Goal: Check status: Check status

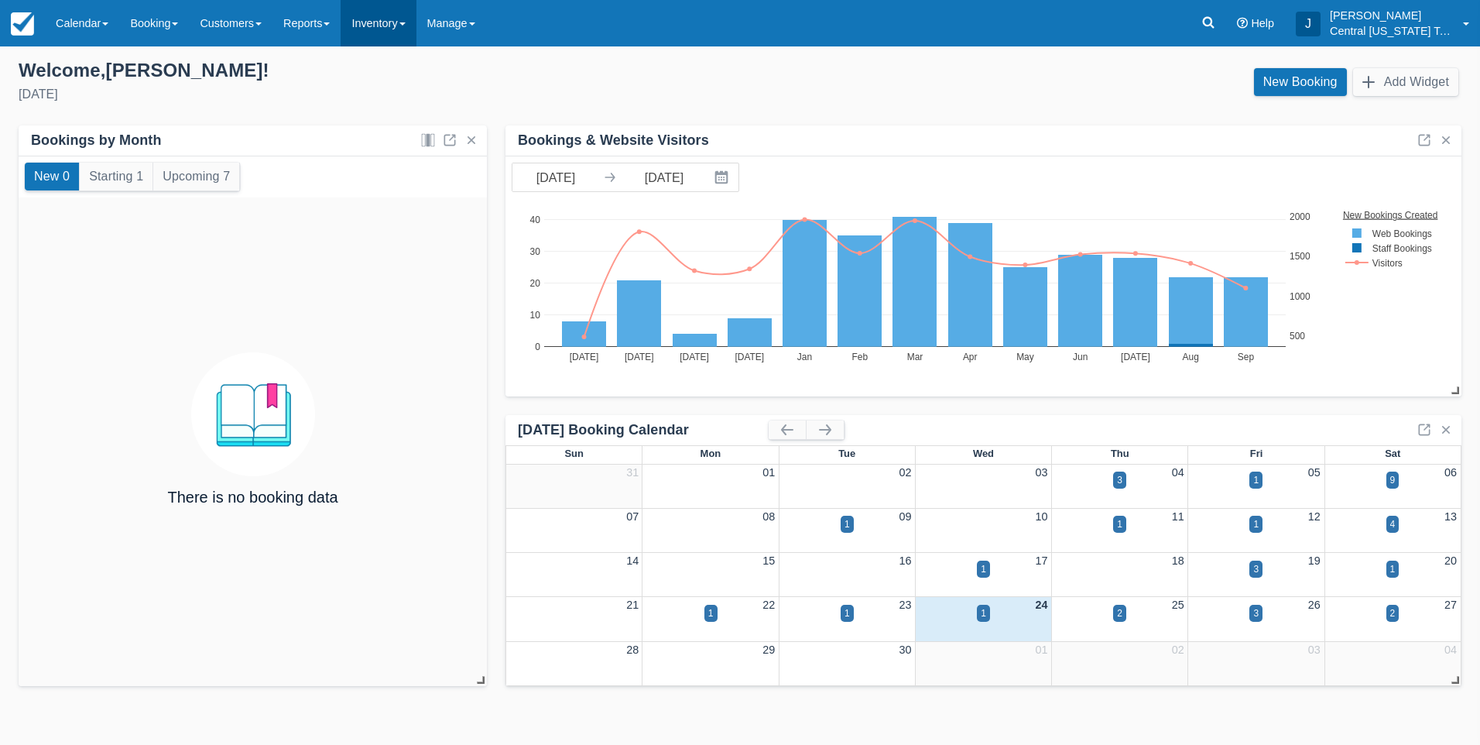
click at [399, 33] on link "Inventory" at bounding box center [378, 23] width 75 height 46
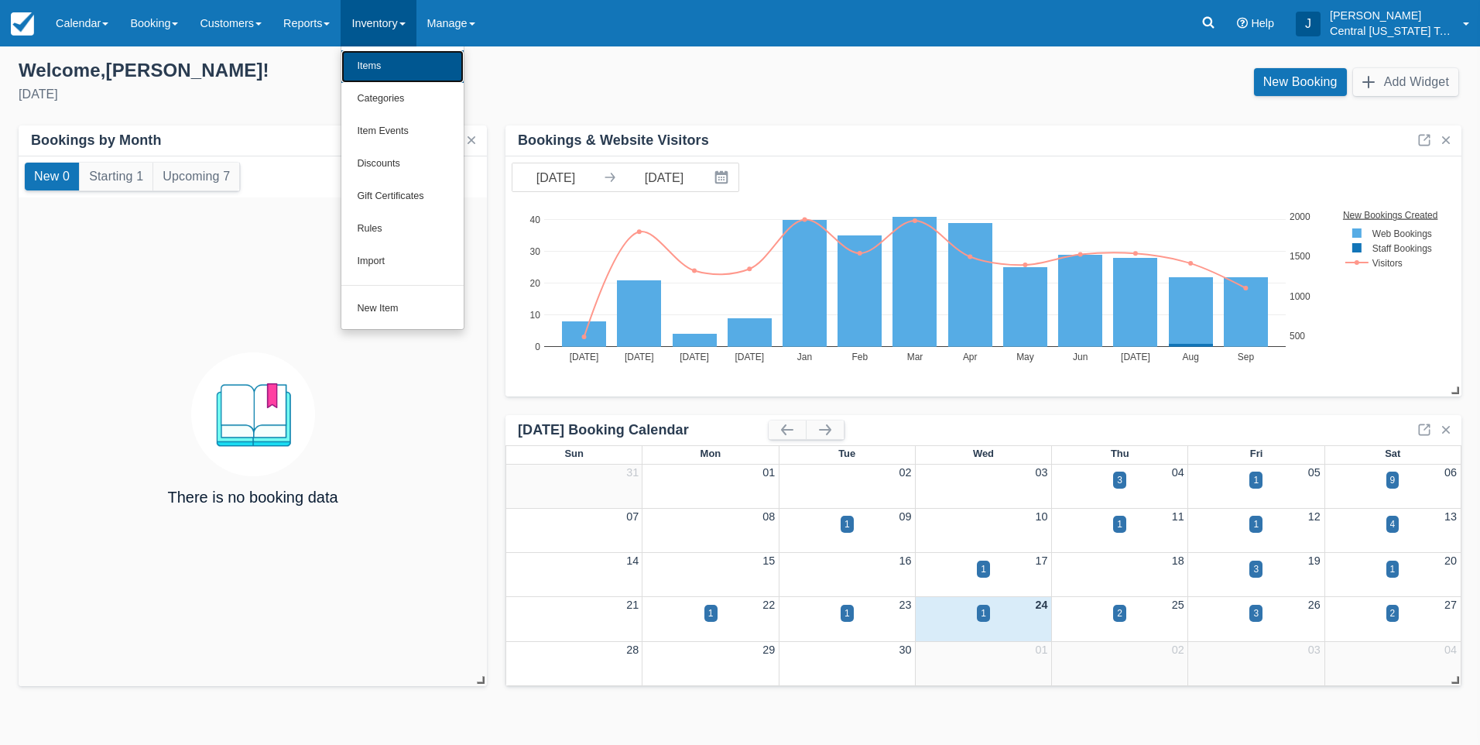
click at [391, 54] on link "Items" at bounding box center [402, 66] width 122 height 33
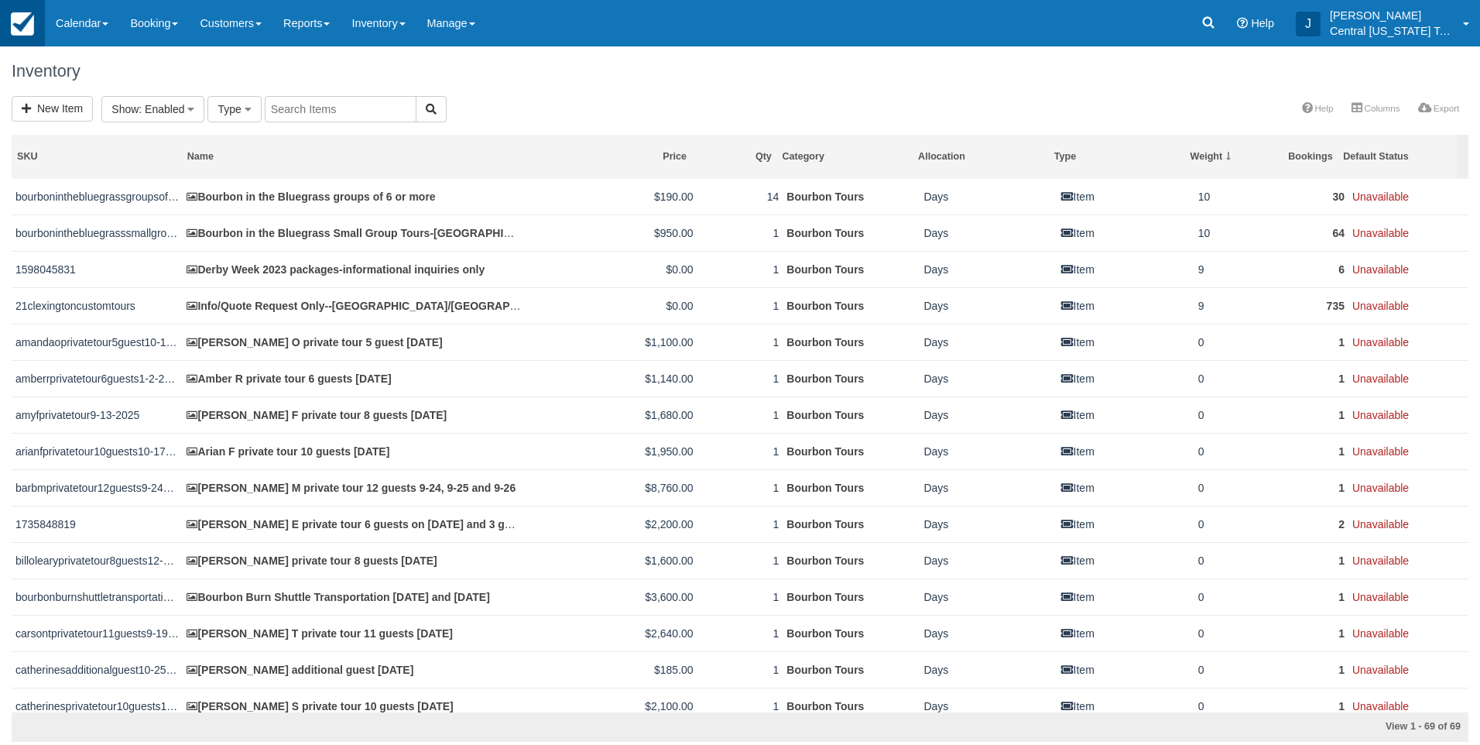
click at [20, 28] on img at bounding box center [22, 23] width 23 height 23
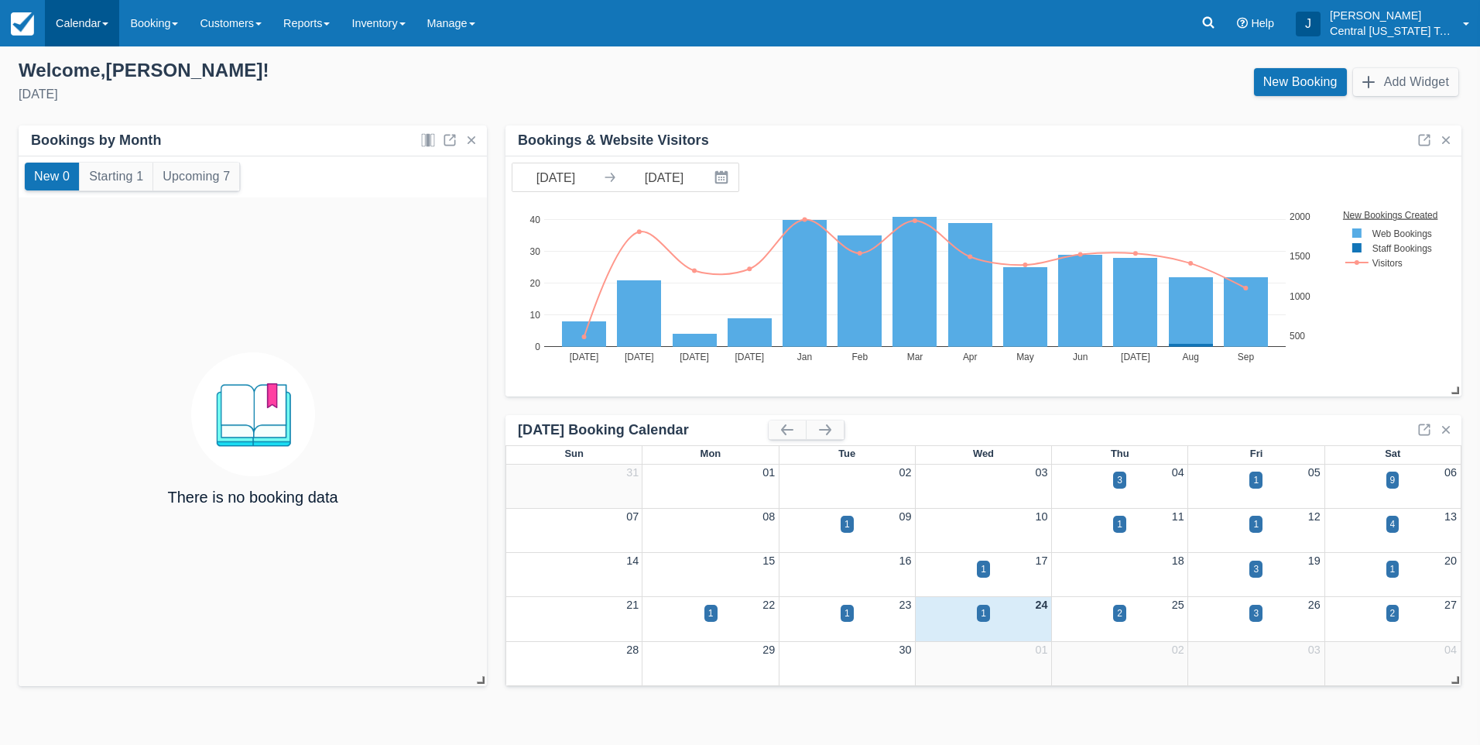
click at [82, 23] on link "Calendar" at bounding box center [82, 23] width 74 height 46
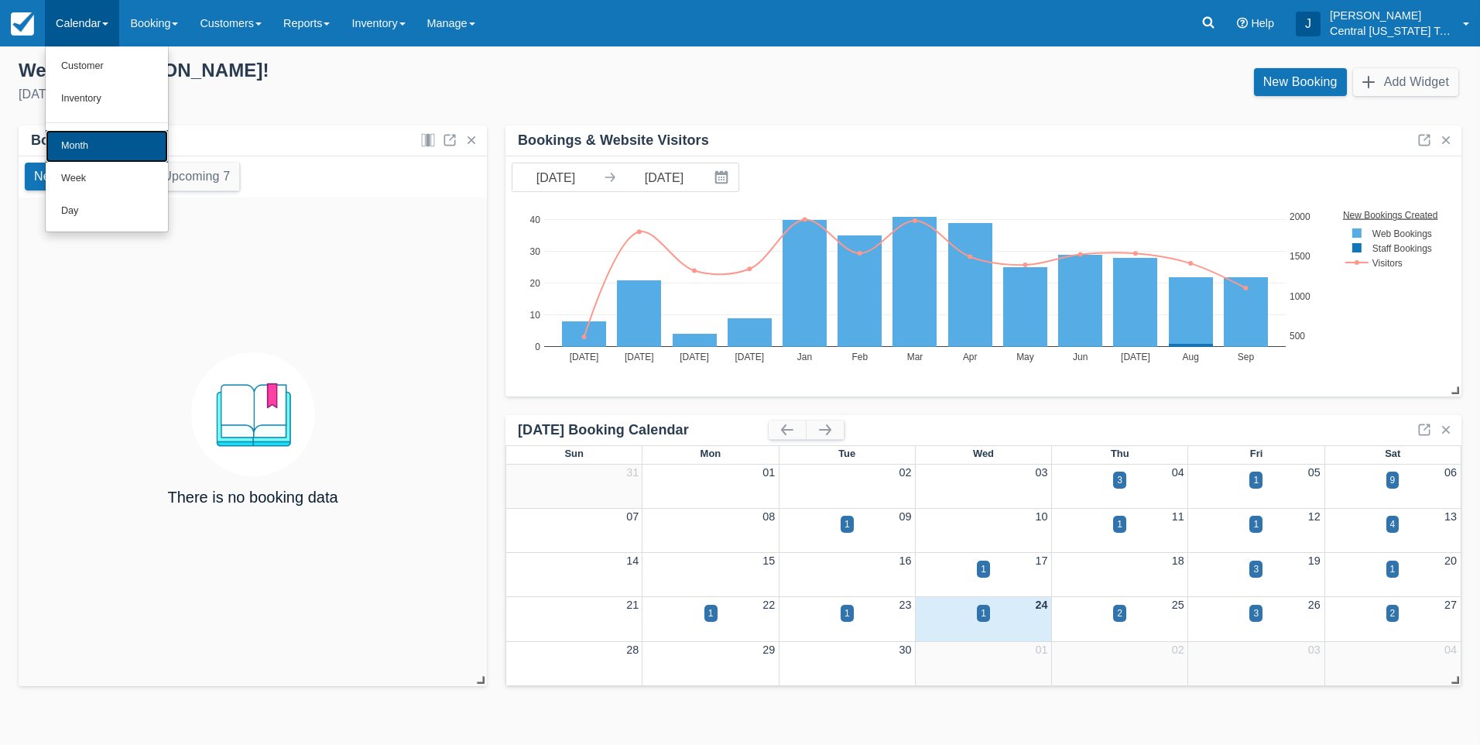
click at [80, 133] on link "Month" at bounding box center [107, 146] width 122 height 33
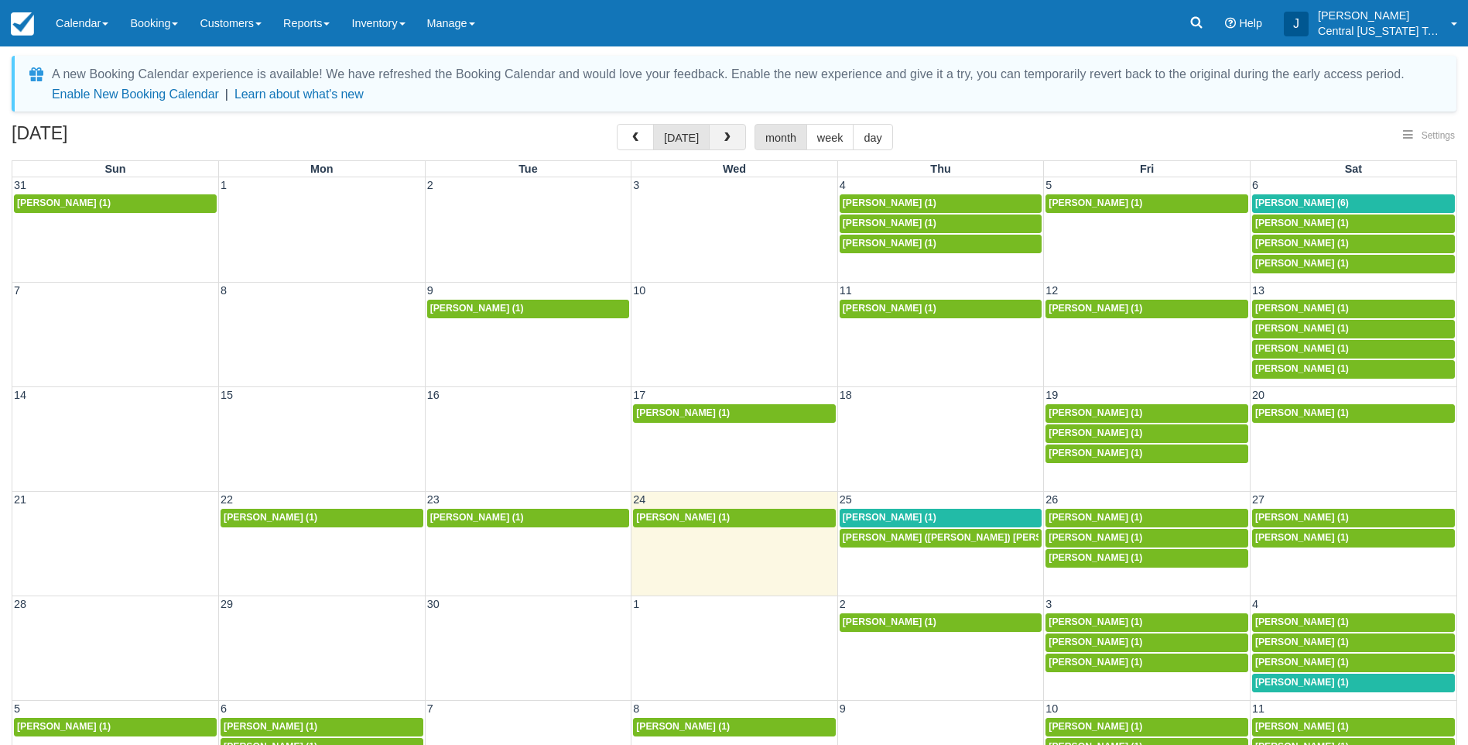
click at [728, 139] on span "button" at bounding box center [727, 137] width 11 height 11
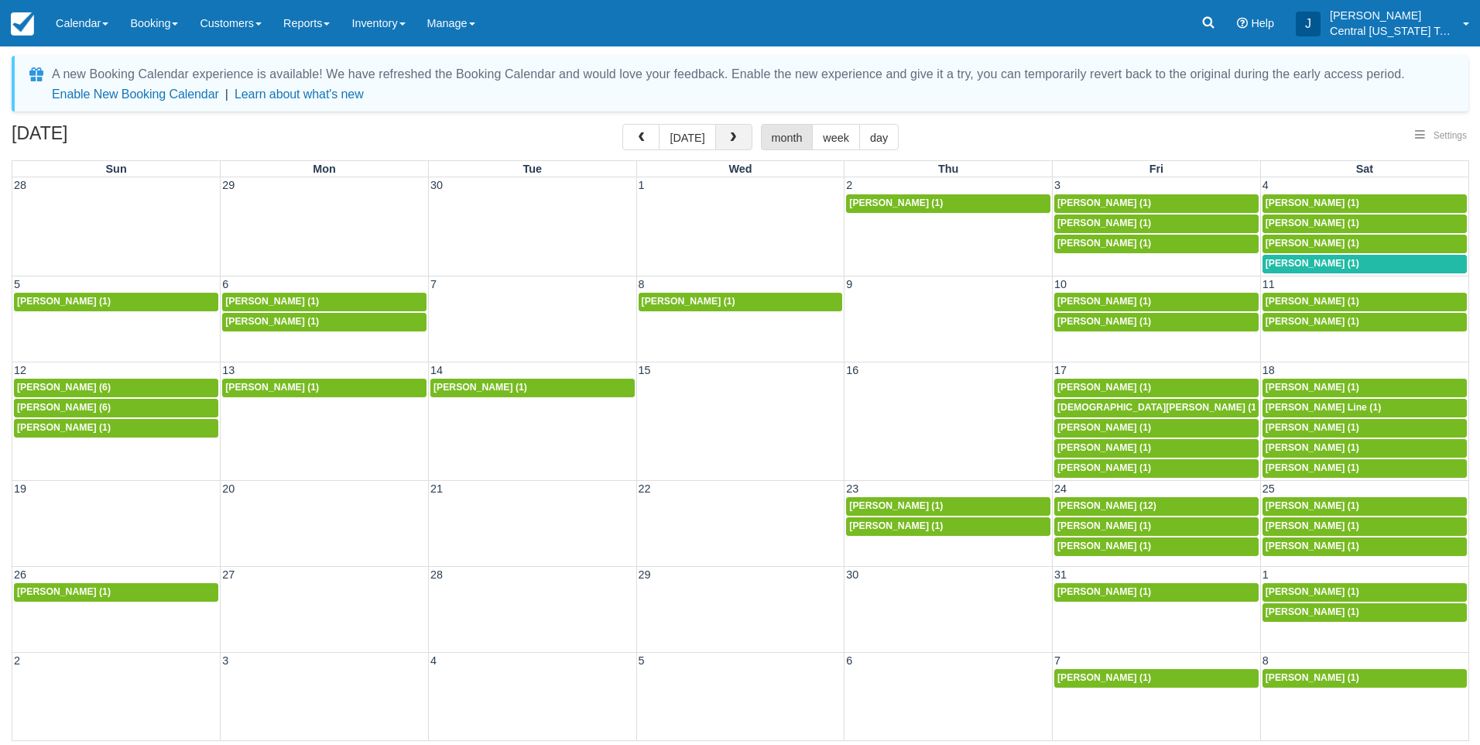
click at [728, 139] on span "button" at bounding box center [733, 137] width 11 height 11
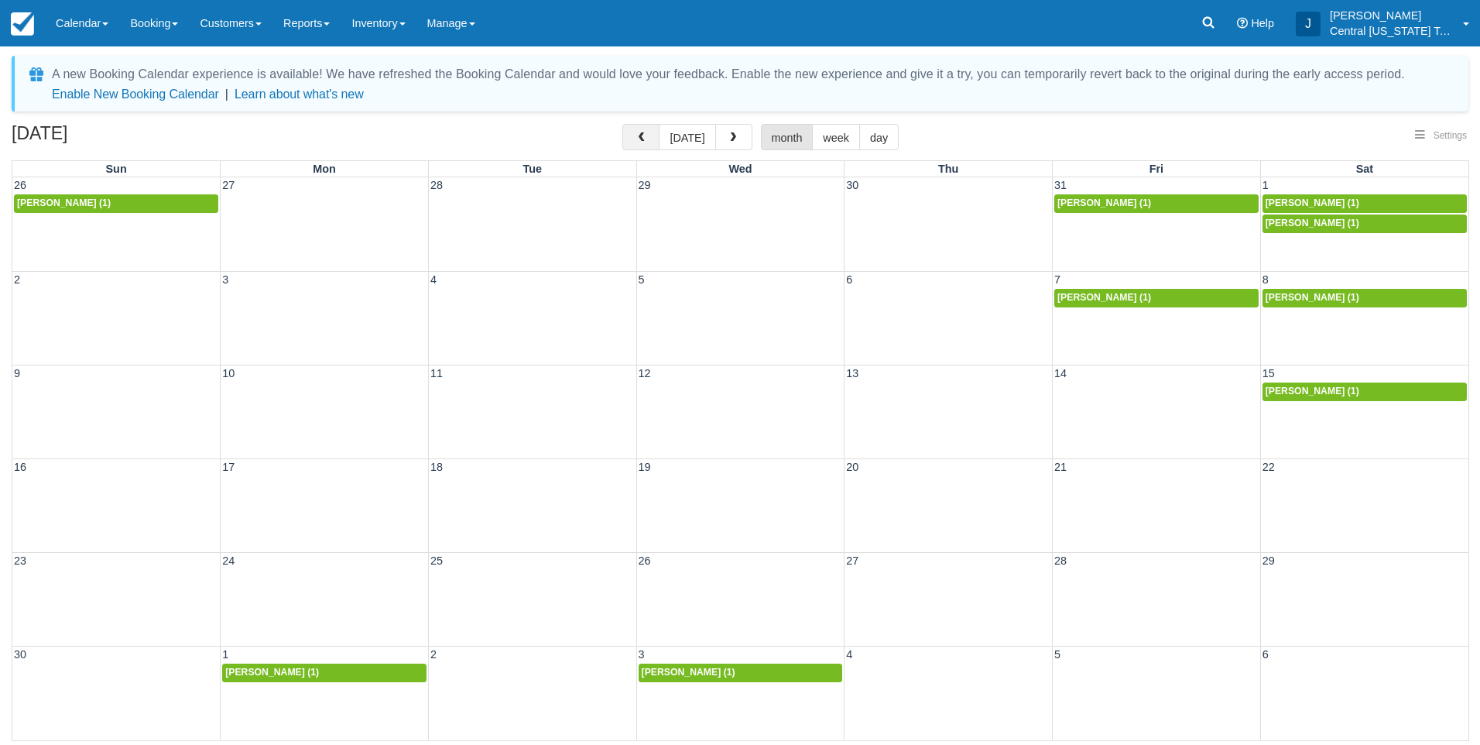
click at [656, 131] on button "button" at bounding box center [640, 137] width 37 height 26
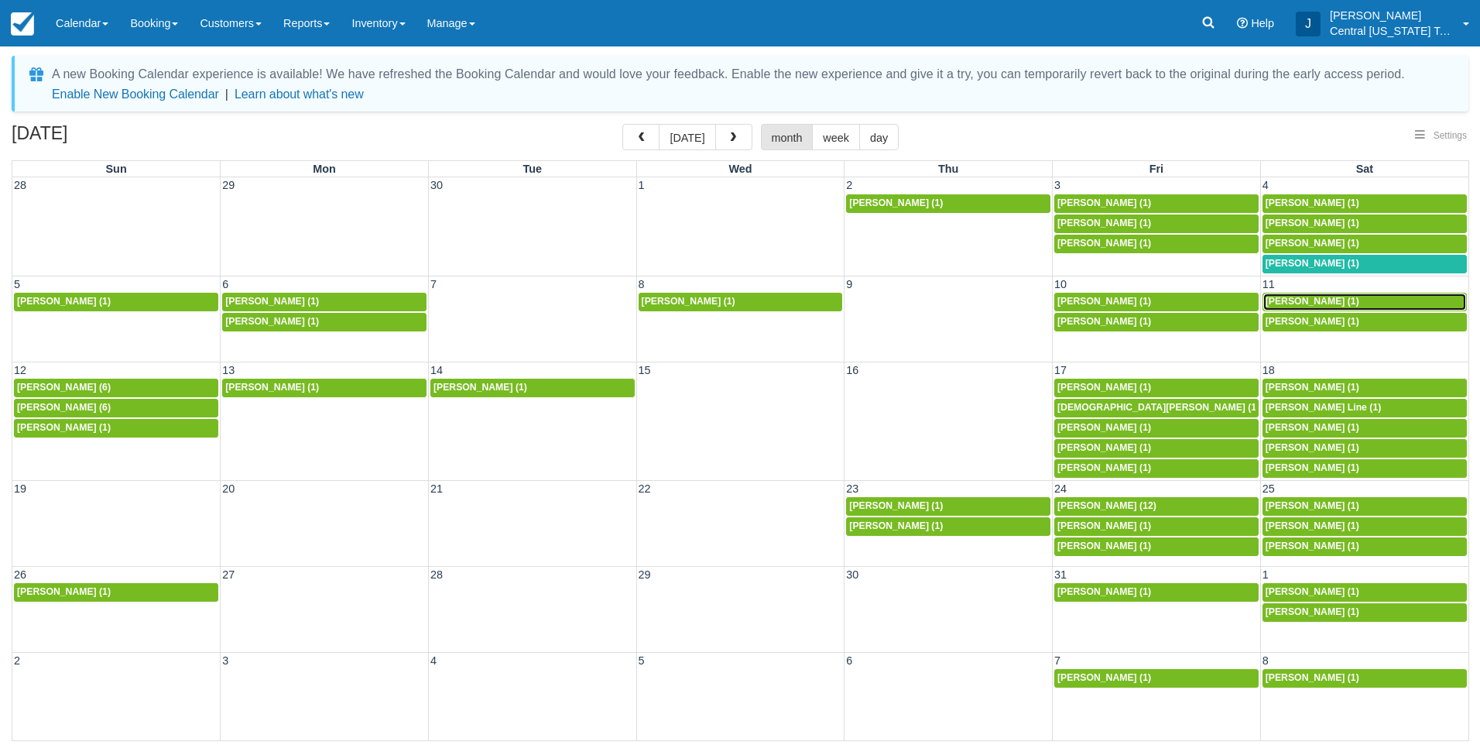
click at [1317, 305] on span "Cheryl Koch (1)" at bounding box center [1313, 301] width 94 height 11
